Goal: Task Accomplishment & Management: Use online tool/utility

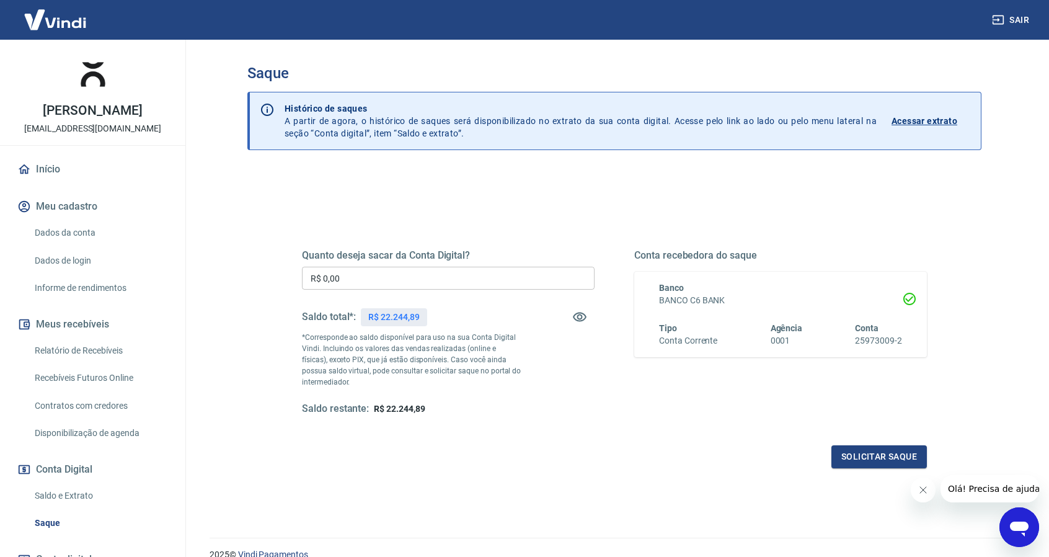
click at [491, 269] on input "R$ 0,00" at bounding box center [448, 278] width 293 height 23
type input "R$ 22.244,89"
click at [879, 453] on button "Solicitar saque" at bounding box center [880, 456] width 96 height 23
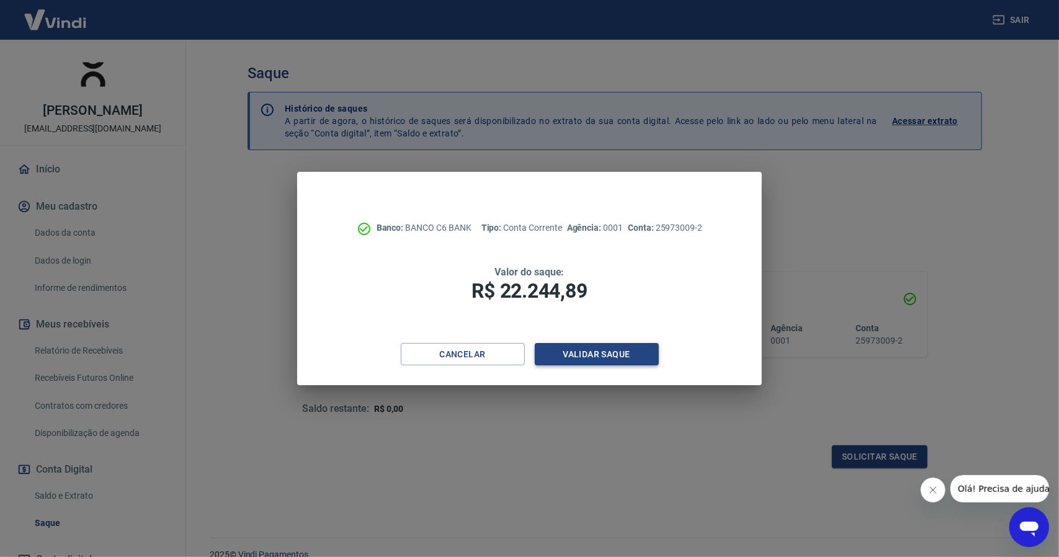
click at [627, 353] on button "Validar saque" at bounding box center [597, 354] width 124 height 23
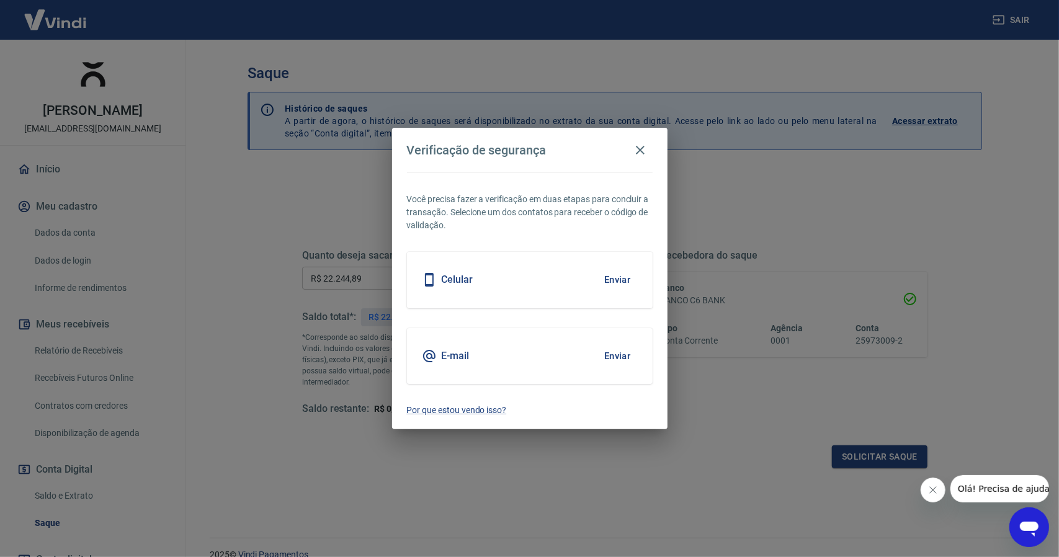
click at [610, 351] on button "Enviar" at bounding box center [617, 356] width 40 height 26
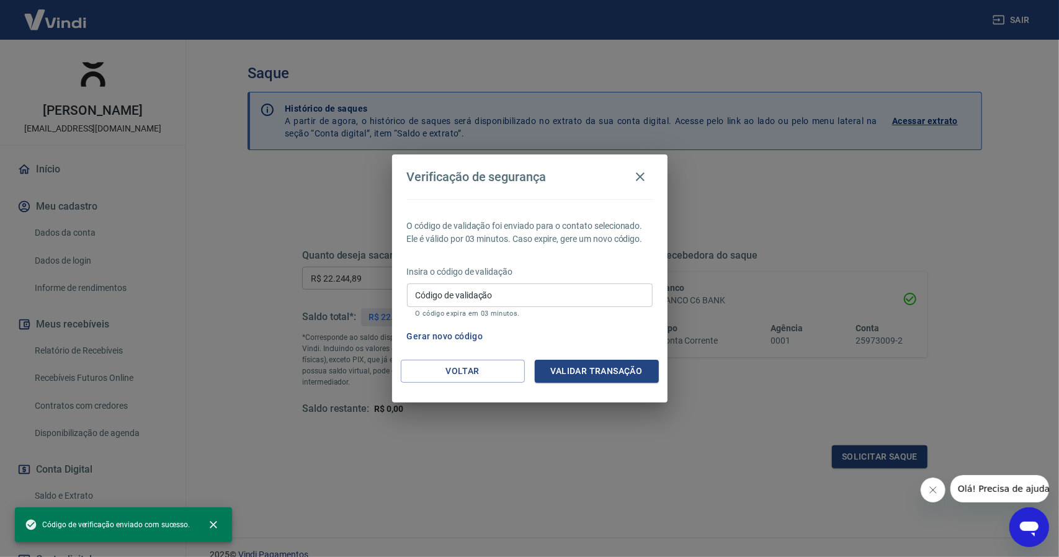
click at [532, 285] on input "Código de validação" at bounding box center [530, 294] width 246 height 23
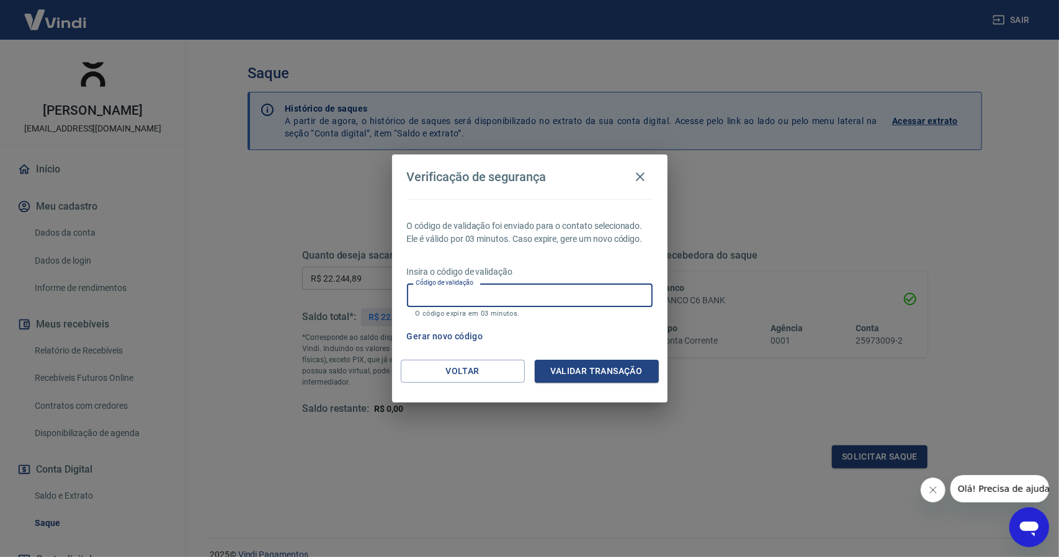
paste input "296190"
type input "296190"
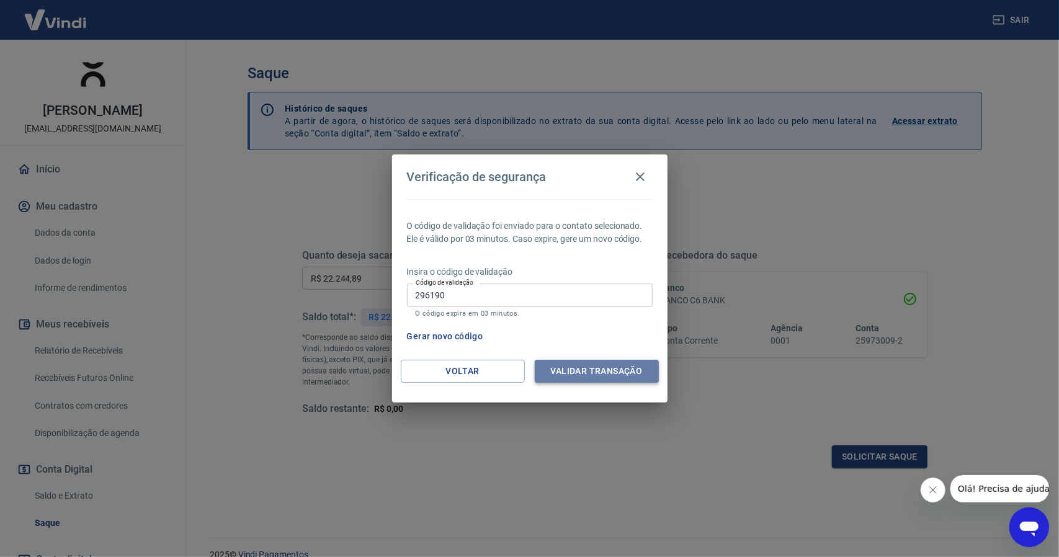
click at [592, 362] on button "Validar transação" at bounding box center [597, 371] width 124 height 23
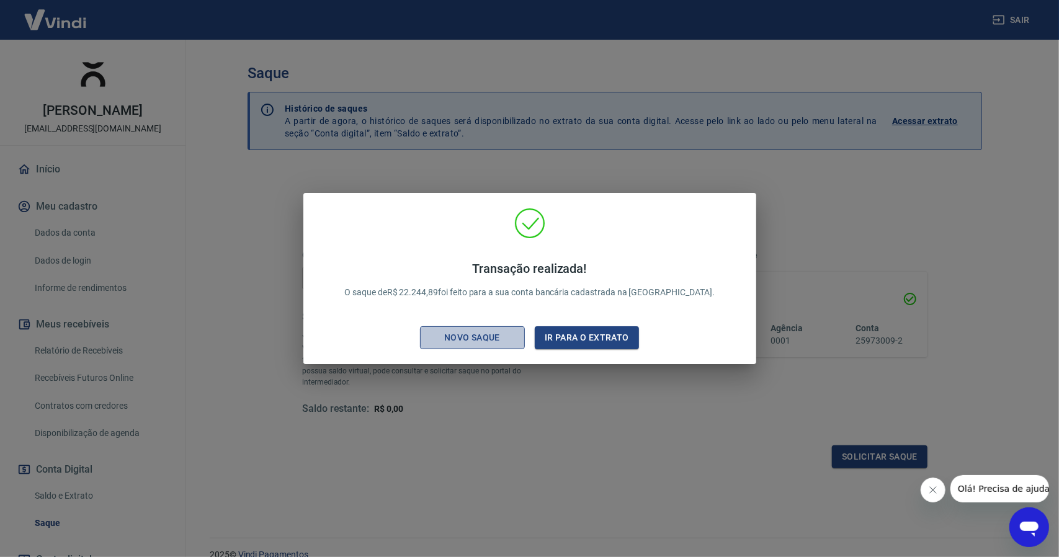
click at [513, 341] on div "Novo saque" at bounding box center [472, 338] width 86 height 16
